Goal: Task Accomplishment & Management: Use online tool/utility

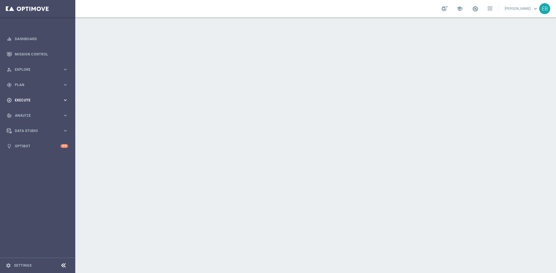
click at [42, 98] on div "play_circle_outline Execute" at bounding box center [35, 100] width 56 height 5
click at [34, 84] on span "Plan" at bounding box center [39, 84] width 48 height 3
click at [29, 114] on span "Templates" at bounding box center [35, 114] width 41 height 3
click at [25, 122] on link "Optimail" at bounding box center [39, 123] width 42 height 5
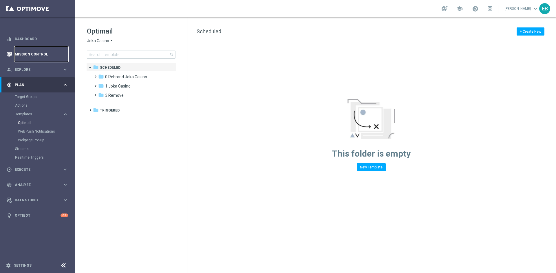
click at [32, 57] on link "Mission Control" at bounding box center [41, 54] width 53 height 15
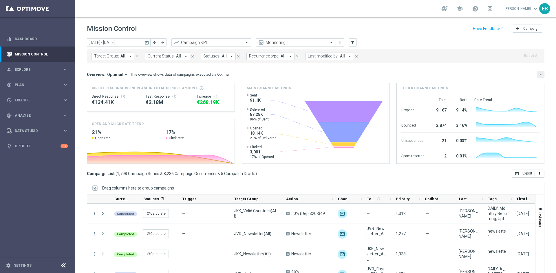
click at [538, 73] on icon "keyboard_arrow_down" at bounding box center [540, 75] width 4 height 4
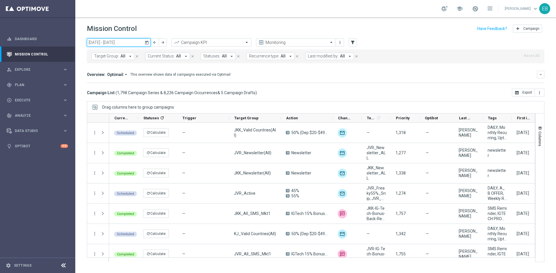
click at [111, 45] on input "[DATE] - [DATE]" at bounding box center [119, 42] width 64 height 8
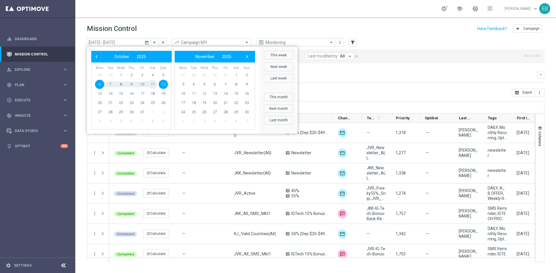
click at [157, 86] on span "11" at bounding box center [152, 84] width 9 height 9
type input "[DATE] - [DATE]"
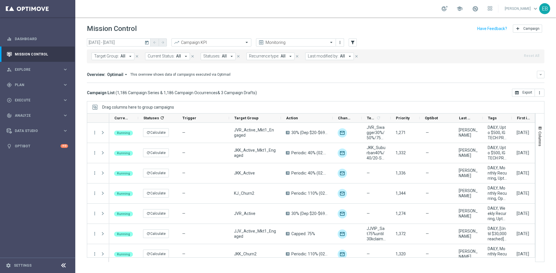
drag, startPoint x: 408, startPoint y: 262, endPoint x: 415, endPoint y: 261, distance: 6.8
click at [415, 261] on ag-grid-angular "Drag columns here to group campaigns Drag here to set column labels" at bounding box center [315, 184] width 457 height 167
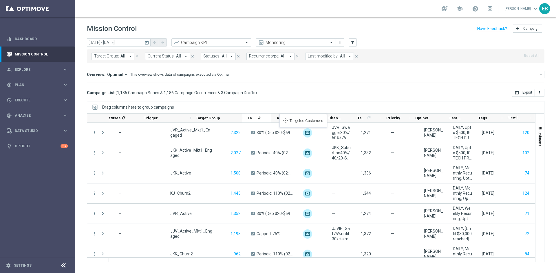
scroll to position [0, 38]
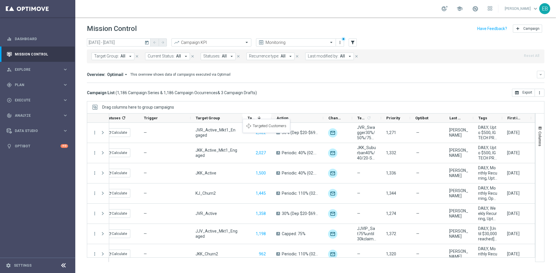
drag, startPoint x: 482, startPoint y: 116, endPoint x: 245, endPoint y: 123, distance: 237.1
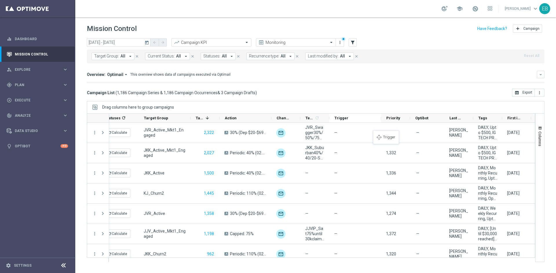
drag, startPoint x: 157, startPoint y: 119, endPoint x: 376, endPoint y: 134, distance: 219.6
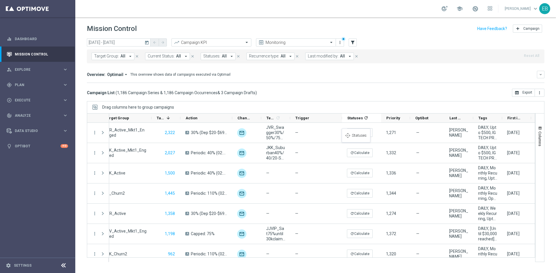
drag, startPoint x: 114, startPoint y: 117, endPoint x: 344, endPoint y: 132, distance: 230.5
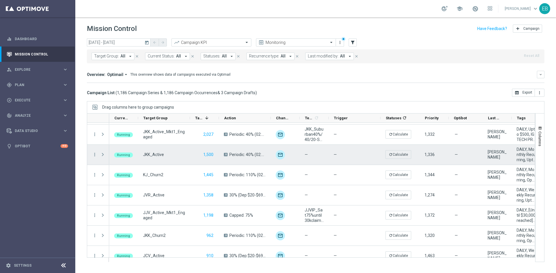
scroll to position [0, 0]
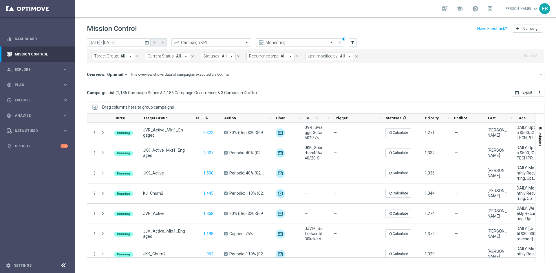
click at [225, 56] on button "Statuses: All arrow_drop_down" at bounding box center [218, 57] width 35 height 8
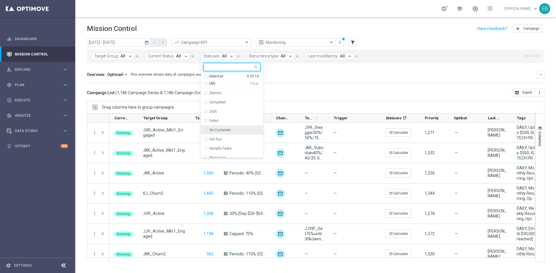
click at [234, 132] on div "No Customers" at bounding box center [234, 129] width 51 height 3
click at [227, 137] on div "Not Run" at bounding box center [231, 139] width 57 height 9
click at [222, 120] on div "Failed" at bounding box center [234, 120] width 51 height 3
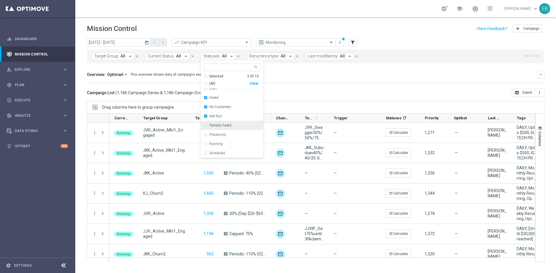
click at [227, 127] on label "Partially Failed" at bounding box center [220, 125] width 22 height 3
click at [229, 135] on div "Processing" at bounding box center [234, 134] width 51 height 3
click at [332, 74] on div "Overview: Optimail arrow_drop_down This overview shows data of campaigns execut…" at bounding box center [312, 74] width 450 height 5
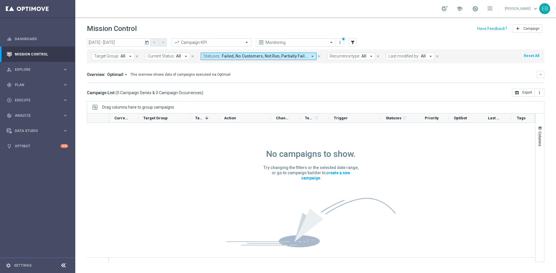
click at [264, 55] on span "Failed, No Customers, Not Run, Partially Failed, Processing" at bounding box center [265, 56] width 86 height 5
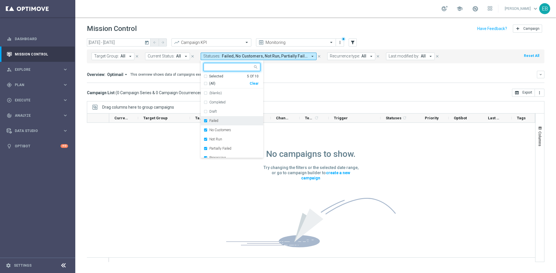
click at [221, 119] on div "Failed" at bounding box center [234, 120] width 51 height 3
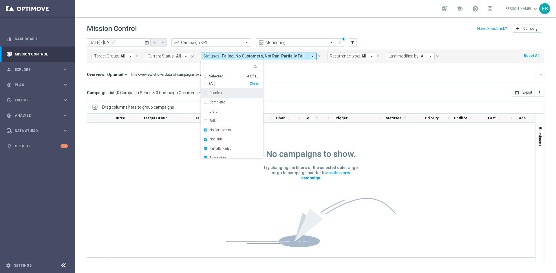
click at [213, 76] on div "Selected" at bounding box center [216, 76] width 14 height 5
click at [211, 76] on div "Selected" at bounding box center [216, 76] width 14 height 5
click at [225, 129] on label "No Customers" at bounding box center [220, 129] width 22 height 3
click at [218, 139] on label "Not Run" at bounding box center [215, 139] width 13 height 3
click at [225, 146] on div "Partially Failed" at bounding box center [231, 148] width 57 height 9
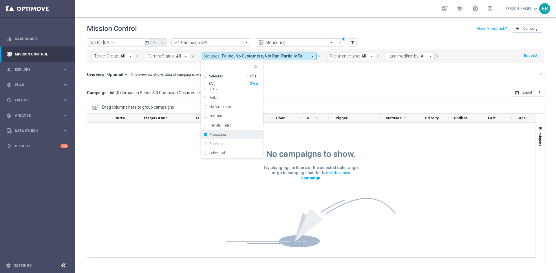
click at [221, 138] on div "Processing" at bounding box center [231, 134] width 57 height 9
click at [217, 111] on div "Draft" at bounding box center [234, 111] width 51 height 3
click at [317, 78] on div "Overview: Optimail arrow_drop_down This overview shows data of campaigns execut…" at bounding box center [315, 77] width 457 height 12
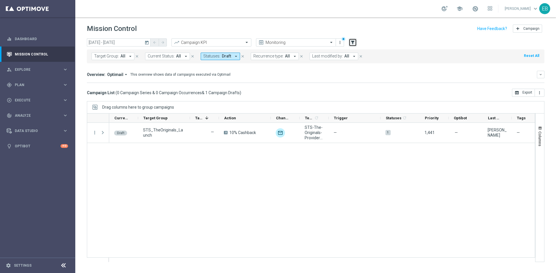
click at [352, 41] on icon "filter_alt" at bounding box center [352, 42] width 5 height 5
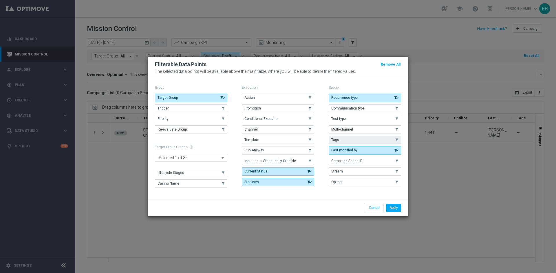
click at [341, 139] on button "Tags" at bounding box center [364, 140] width 72 height 8
click at [392, 207] on button "Apply" at bounding box center [393, 208] width 15 height 8
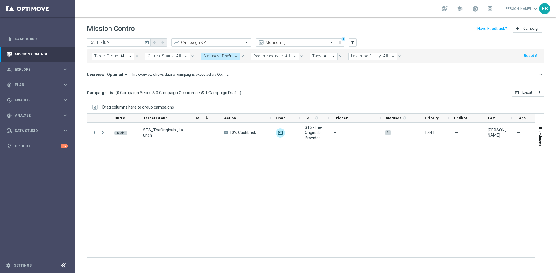
click at [331, 55] on icon "arrow_drop_down" at bounding box center [333, 56] width 5 height 5
click at [211, 54] on span "Statuses:" at bounding box center [211, 56] width 17 height 5
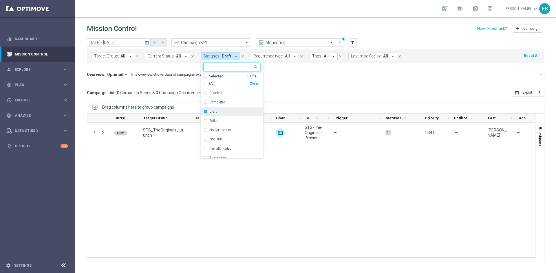
click at [214, 109] on div "Draft" at bounding box center [231, 111] width 57 height 9
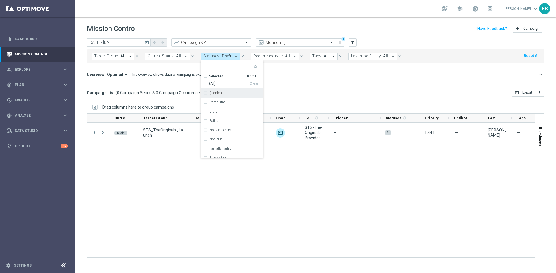
drag, startPoint x: 323, startPoint y: 85, endPoint x: 290, endPoint y: 67, distance: 37.7
click at [324, 83] on mini-dashboard "Overview: Optimail arrow_drop_down This overview shows data of campaigns execut…" at bounding box center [315, 75] width 457 height 25
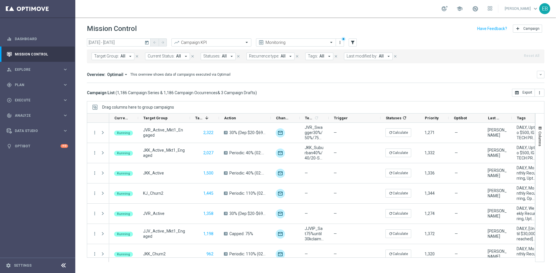
click at [310, 57] on span "Tags:" at bounding box center [313, 56] width 10 height 5
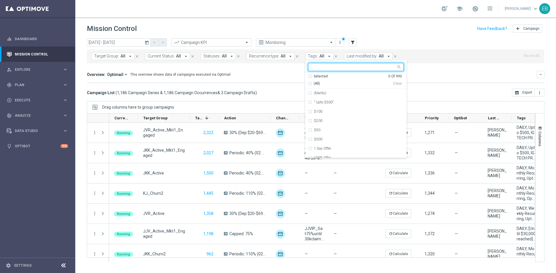
type input "d"
click at [354, 44] on icon "filter_alt" at bounding box center [352, 42] width 5 height 5
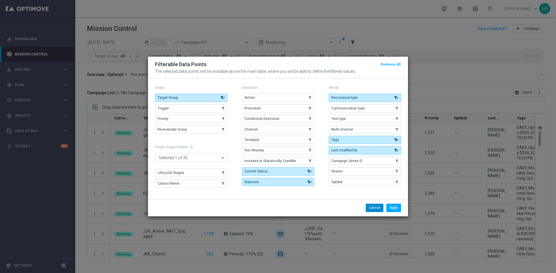
click at [372, 211] on button "Cancel" at bounding box center [374, 208] width 18 height 8
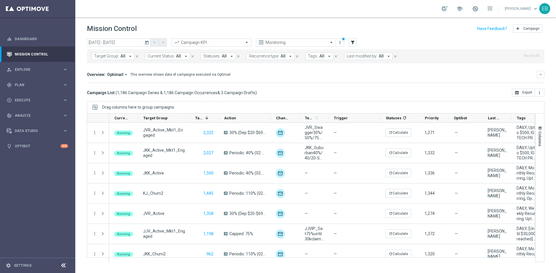
click at [313, 58] on span "Tags:" at bounding box center [313, 56] width 10 height 5
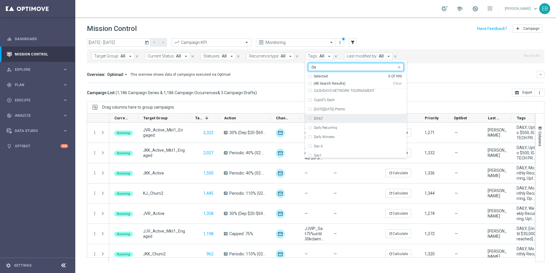
scroll to position [87, 0]
click at [343, 104] on div "DAILY" at bounding box center [355, 108] width 95 height 9
type input "da"
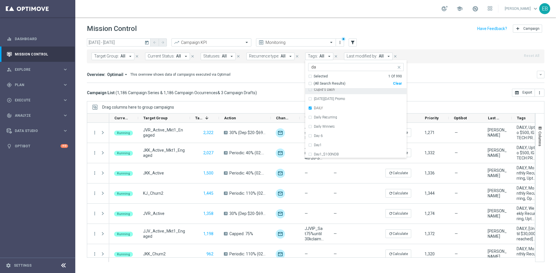
click at [447, 70] on mini-dashboard "Overview: Optimail arrow_drop_down This overview shows data of campaigns execut…" at bounding box center [315, 75] width 457 height 25
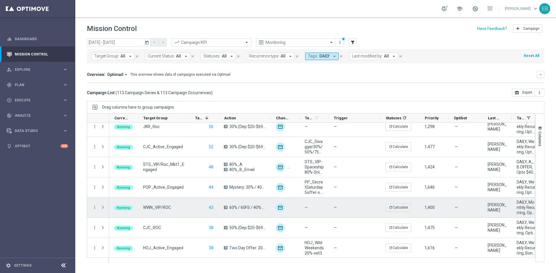
scroll to position [1054, 0]
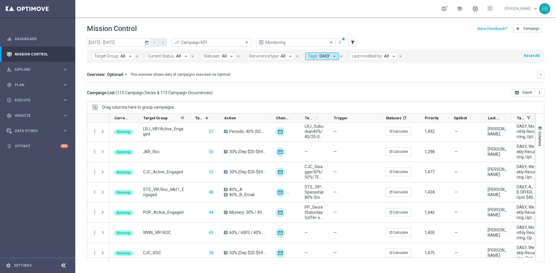
click at [173, 120] on div "Target Group" at bounding box center [161, 118] width 37 height 9
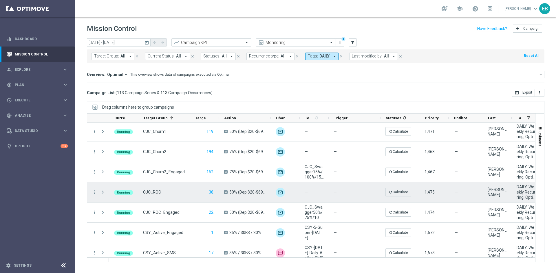
scroll to position [0, 0]
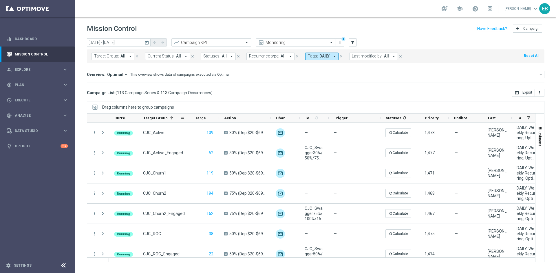
click at [165, 116] on span "Target Group" at bounding box center [155, 118] width 24 height 4
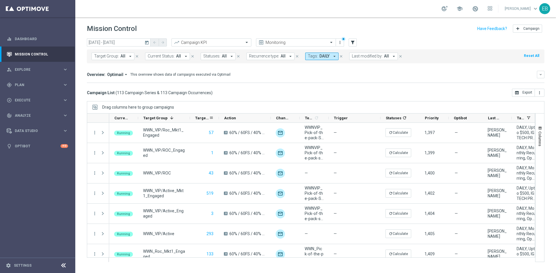
click at [203, 119] on span "Targeted Customers" at bounding box center [202, 118] width 14 height 4
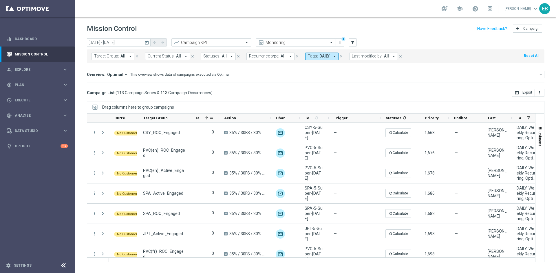
click at [203, 119] on div "Targeted Customers 1" at bounding box center [202, 118] width 14 height 9
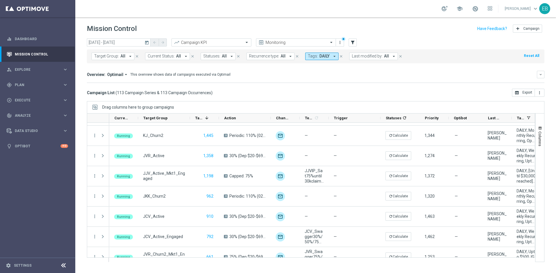
scroll to position [87, 0]
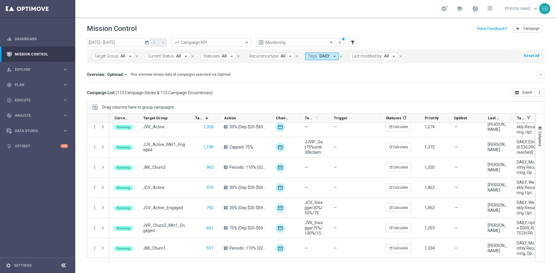
click at [339, 55] on icon "close" at bounding box center [341, 56] width 4 height 4
click at [222, 54] on span "All" at bounding box center [224, 56] width 5 height 5
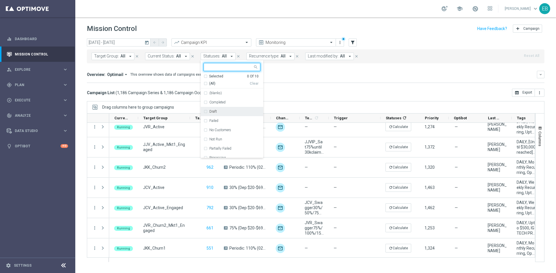
click at [217, 115] on div "Draft" at bounding box center [231, 111] width 57 height 9
click at [331, 75] on div "Overview: Optimail arrow_drop_down This overview shows data of campaigns execut…" at bounding box center [312, 74] width 450 height 5
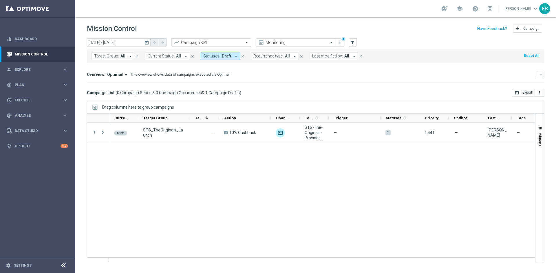
scroll to position [0, 0]
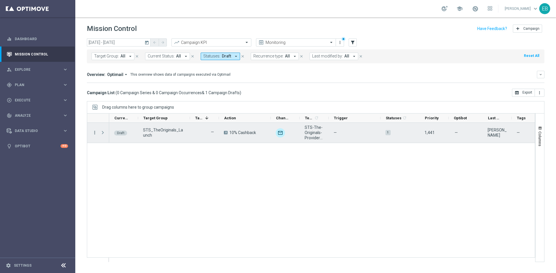
click at [93, 133] on icon "more_vert" at bounding box center [94, 132] width 5 height 5
click at [110, 152] on div "edit Edit" at bounding box center [129, 155] width 65 height 8
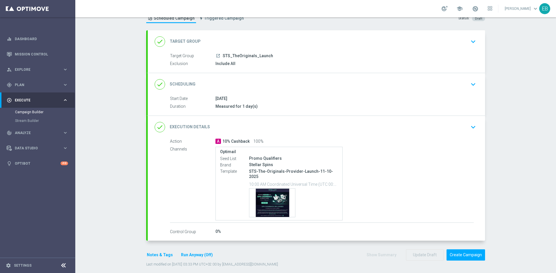
scroll to position [22, 0]
click at [474, 251] on button "Create Campaign" at bounding box center [465, 254] width 38 height 11
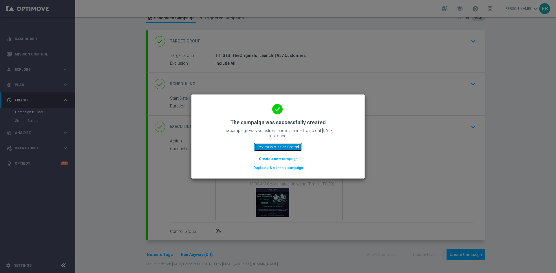
click at [291, 144] on button "Review in Mission Control" at bounding box center [278, 147] width 48 height 8
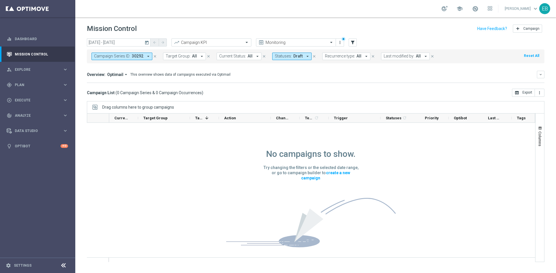
click at [312, 55] on icon "close" at bounding box center [314, 56] width 4 height 4
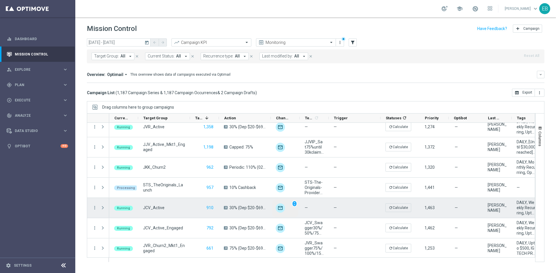
scroll to position [116, 0]
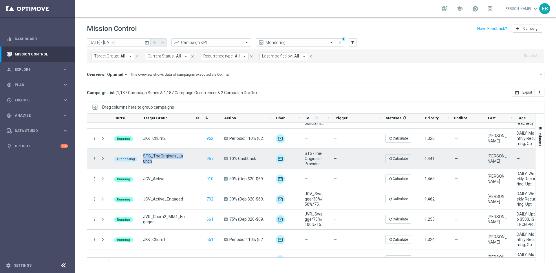
drag, startPoint x: 155, startPoint y: 162, endPoint x: 140, endPoint y: 153, distance: 17.5
click at [140, 153] on div "STS_TheOriginals_Launch" at bounding box center [164, 159] width 52 height 20
